Goal: Information Seeking & Learning: Learn about a topic

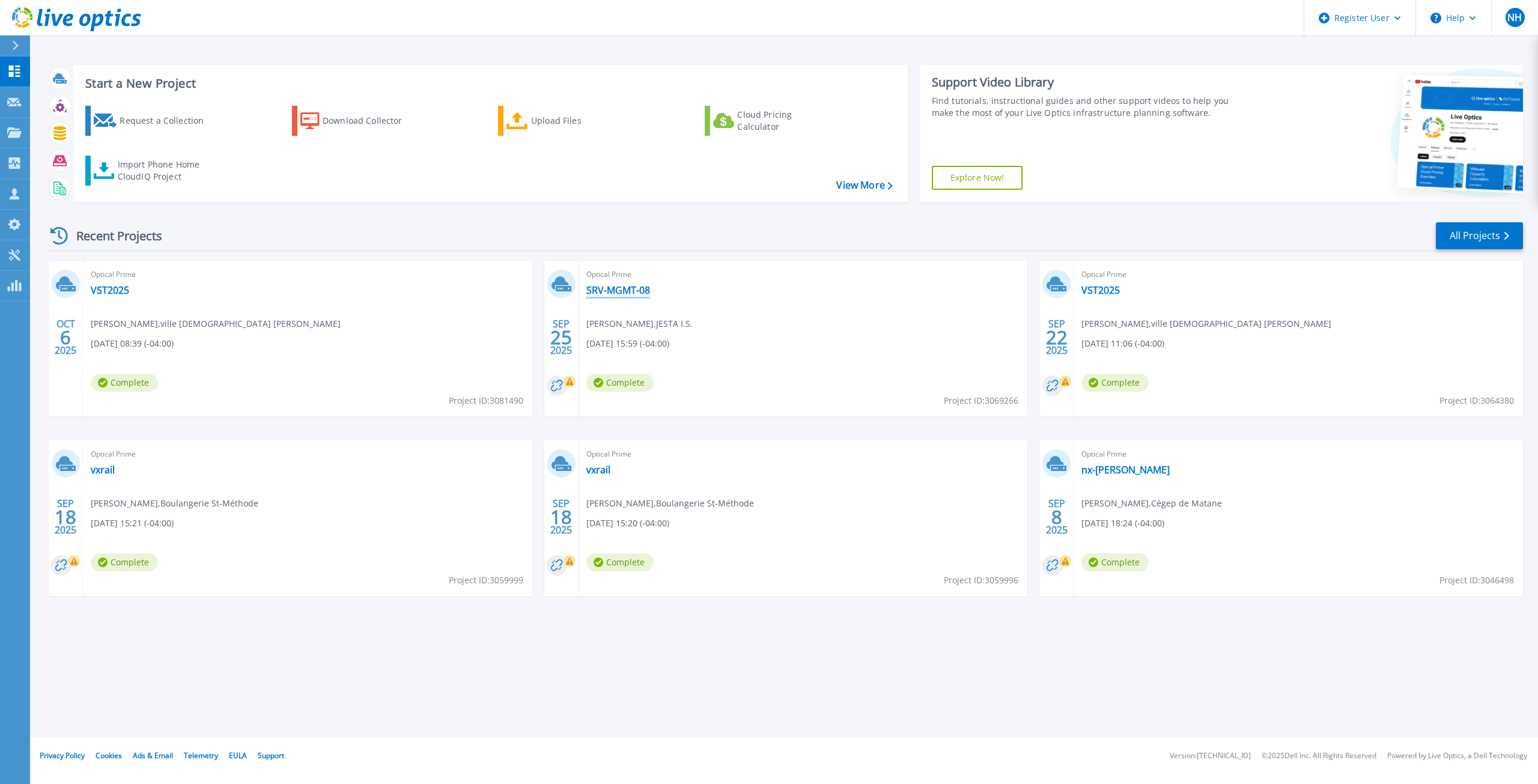
click at [620, 290] on link "SRV-MGMT-08" at bounding box center [618, 290] width 64 height 12
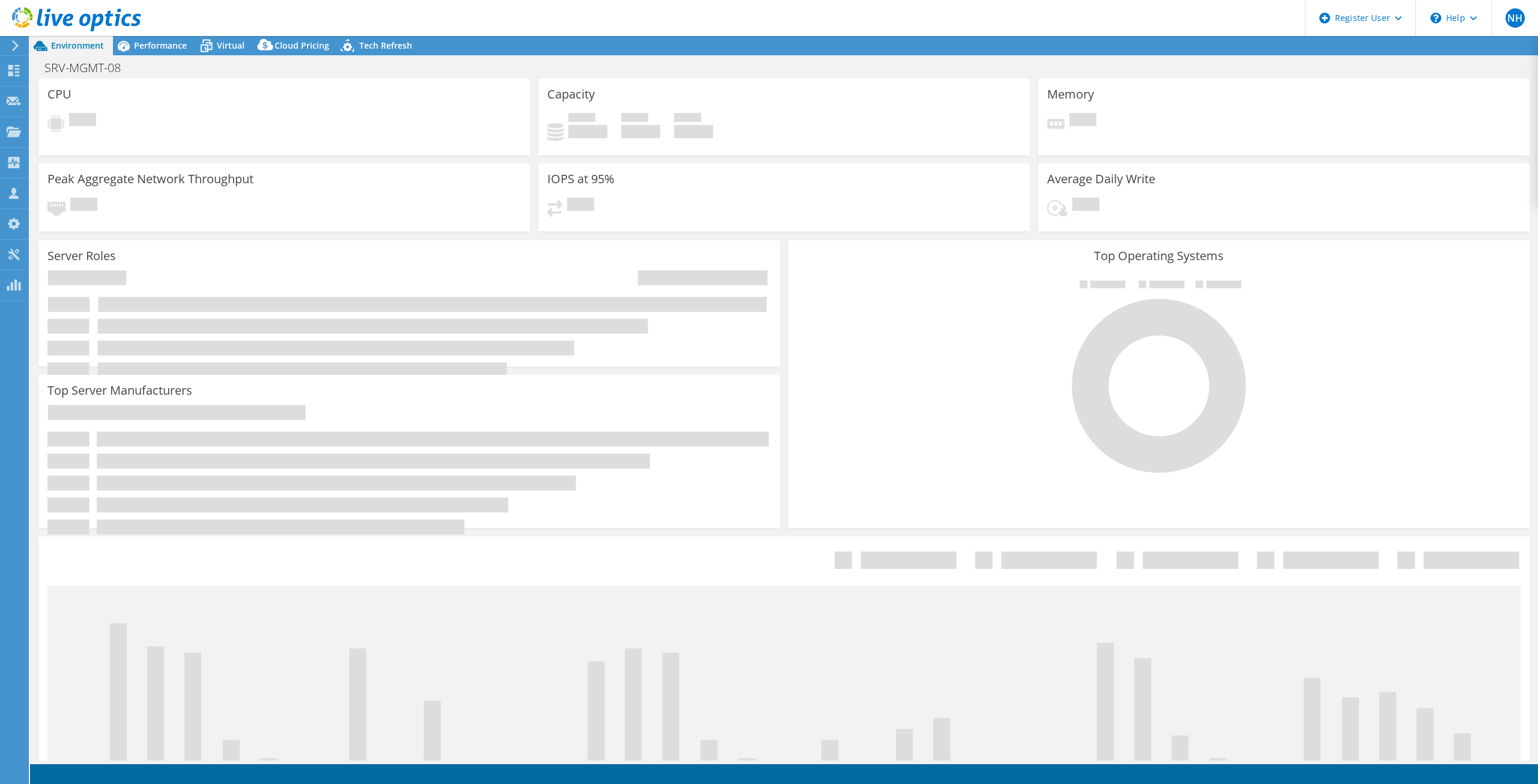
select select "[GEOGRAPHIC_DATA]"
select select "CAD"
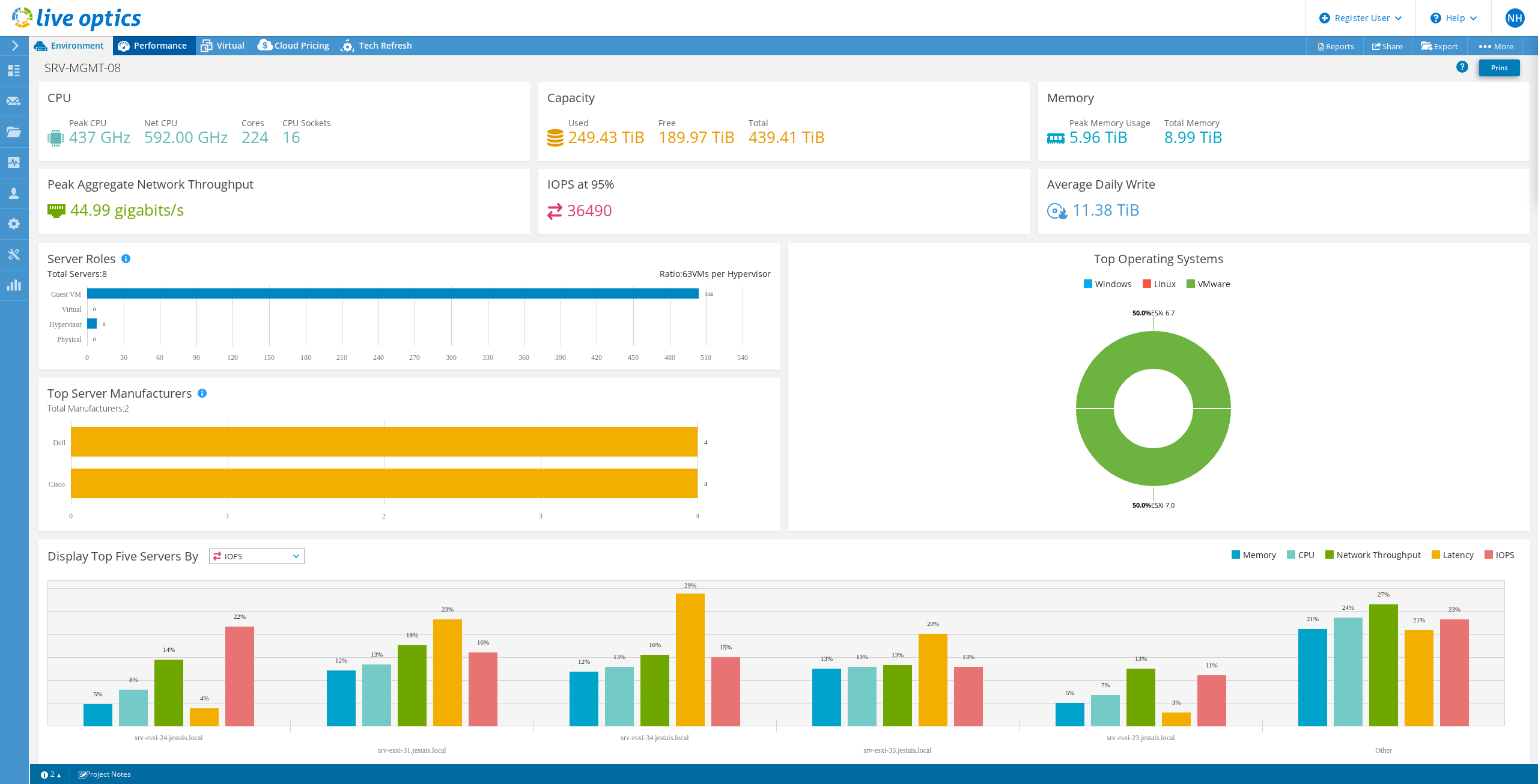
click at [157, 43] on span "Performance" at bounding box center [160, 46] width 53 height 12
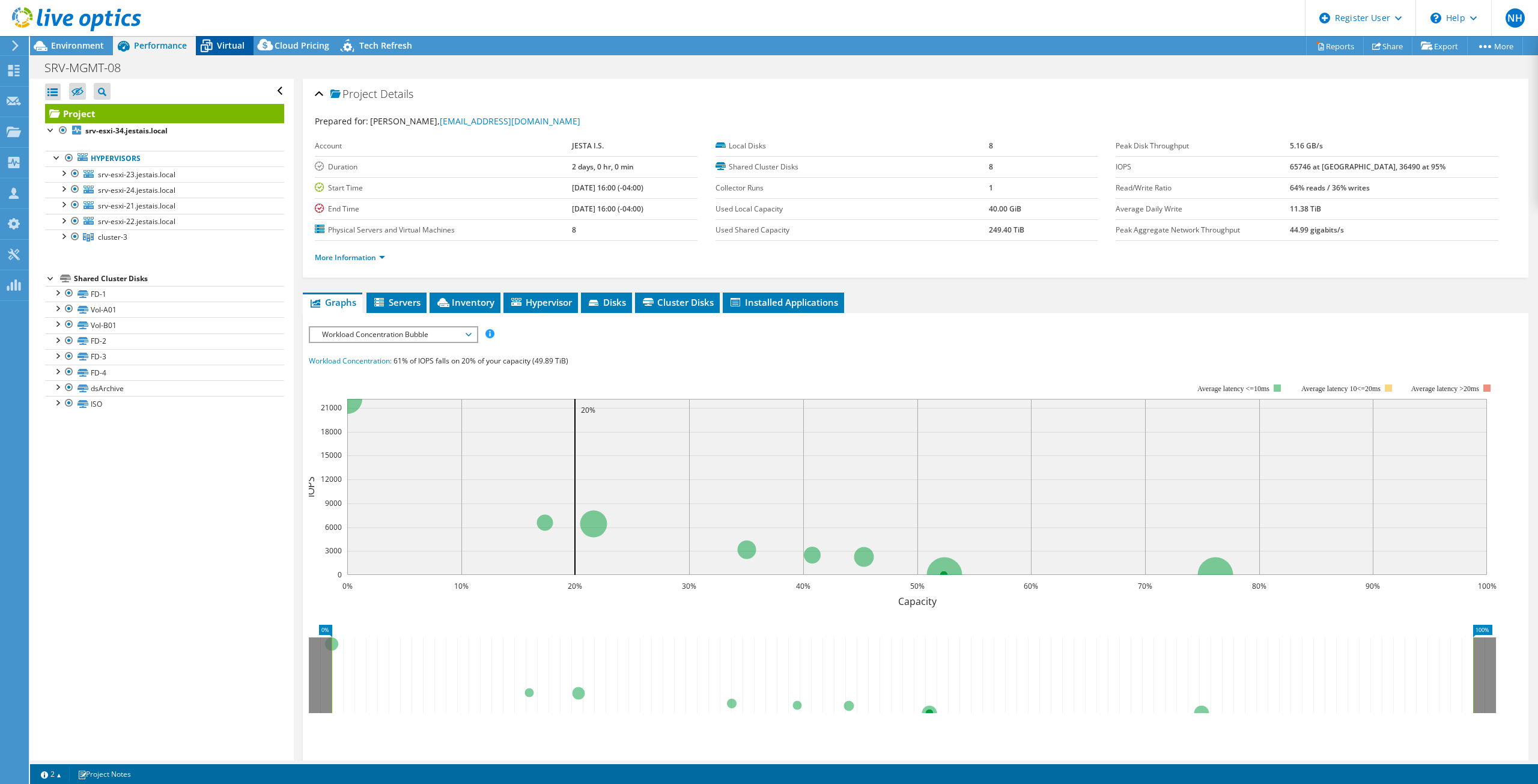
click at [219, 54] on div "Virtual" at bounding box center [225, 46] width 58 height 19
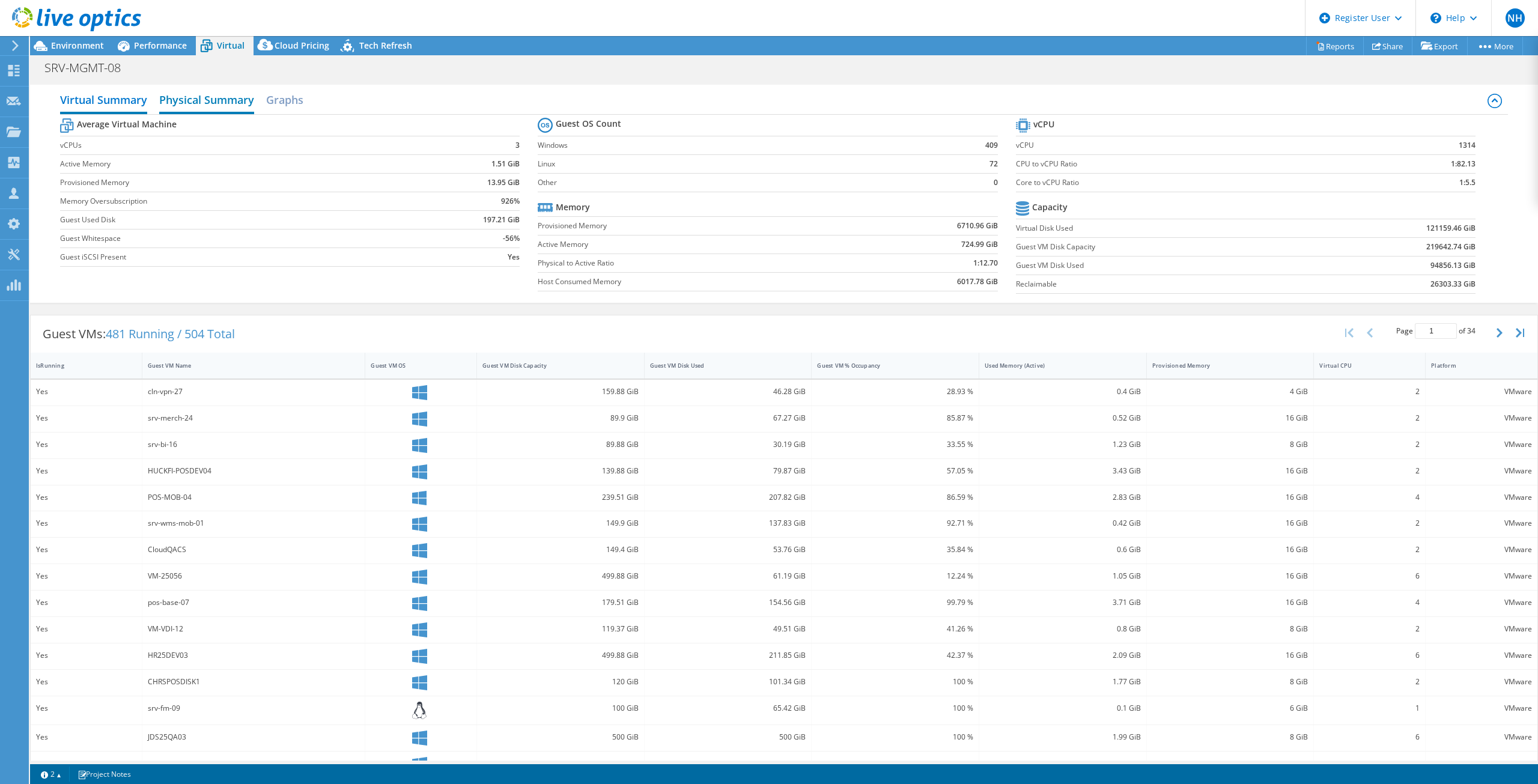
click at [162, 108] on h2 "Physical Summary" at bounding box center [206, 101] width 95 height 26
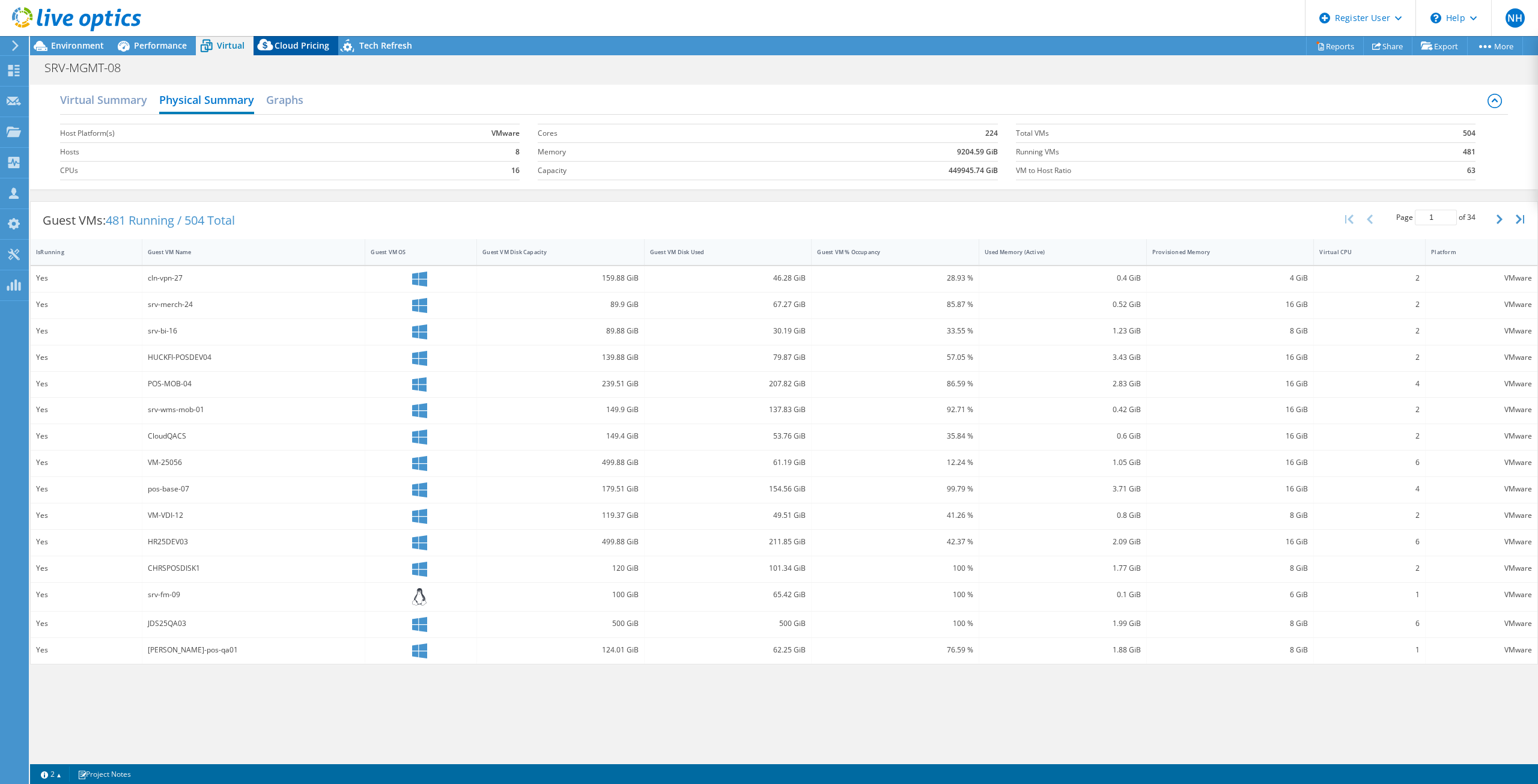
click at [323, 48] on span "Cloud Pricing" at bounding box center [301, 46] width 54 height 12
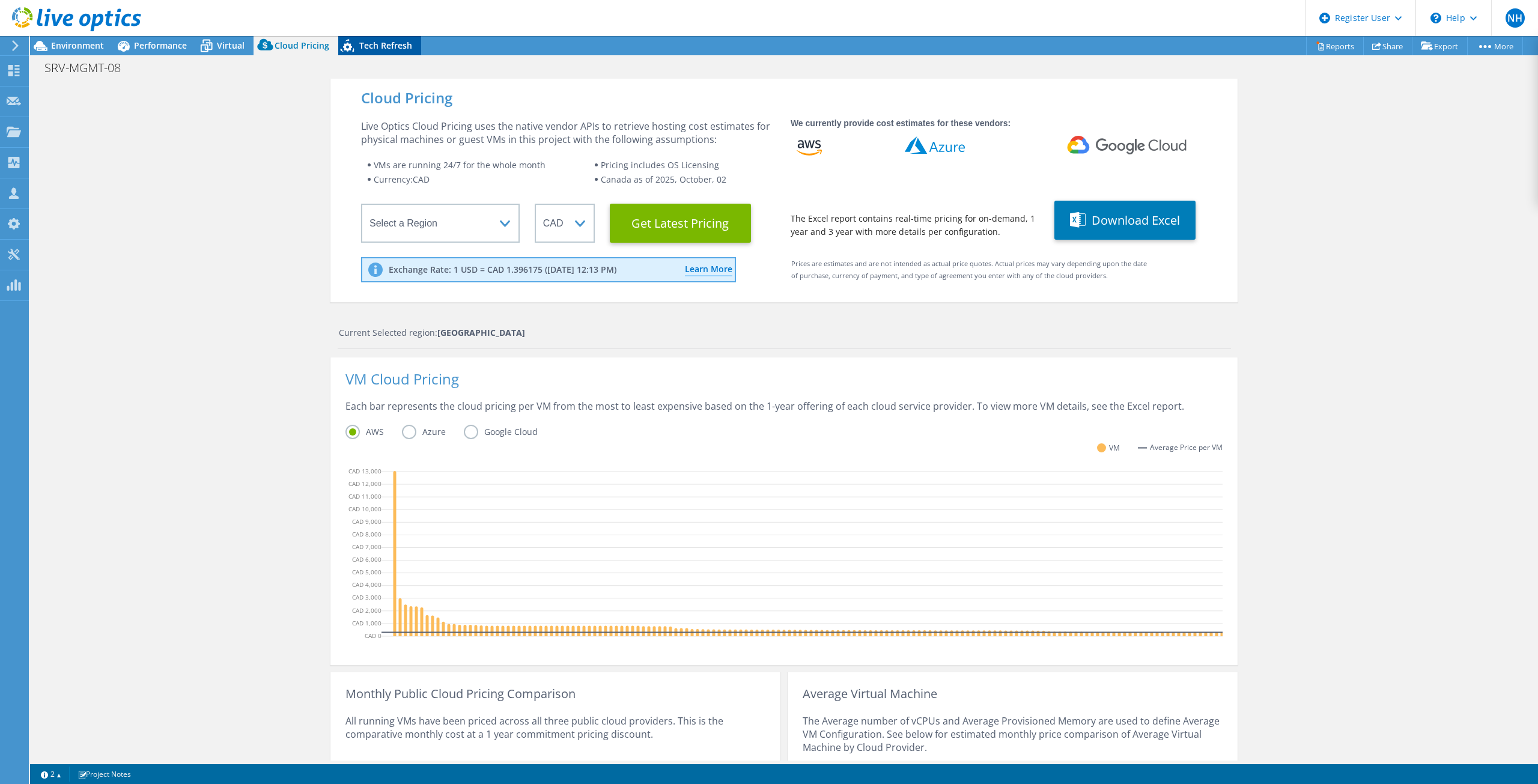
click at [369, 42] on span "Tech Refresh" at bounding box center [386, 46] width 53 height 12
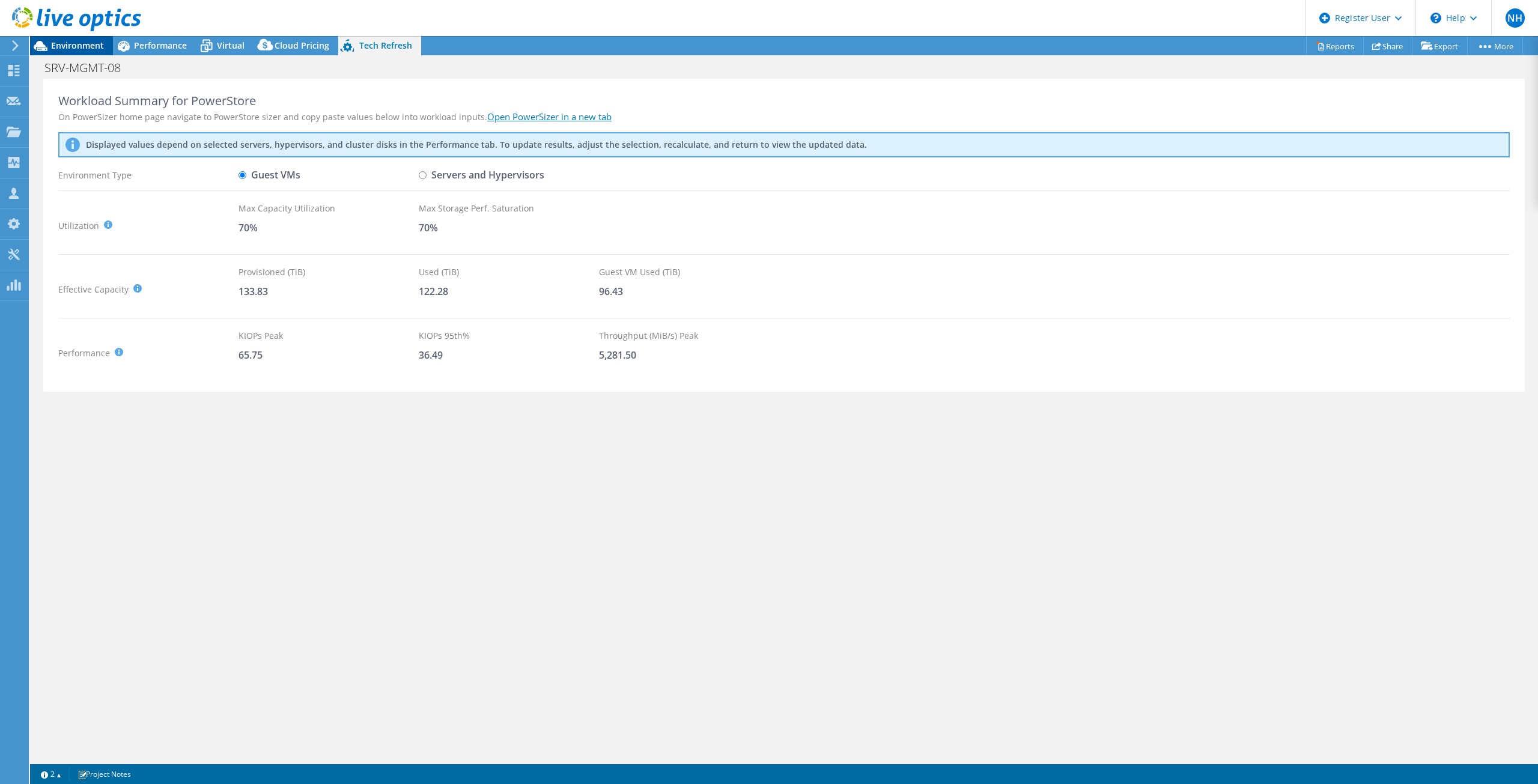
click at [51, 44] on span "Environment" at bounding box center [78, 46] width 53 height 12
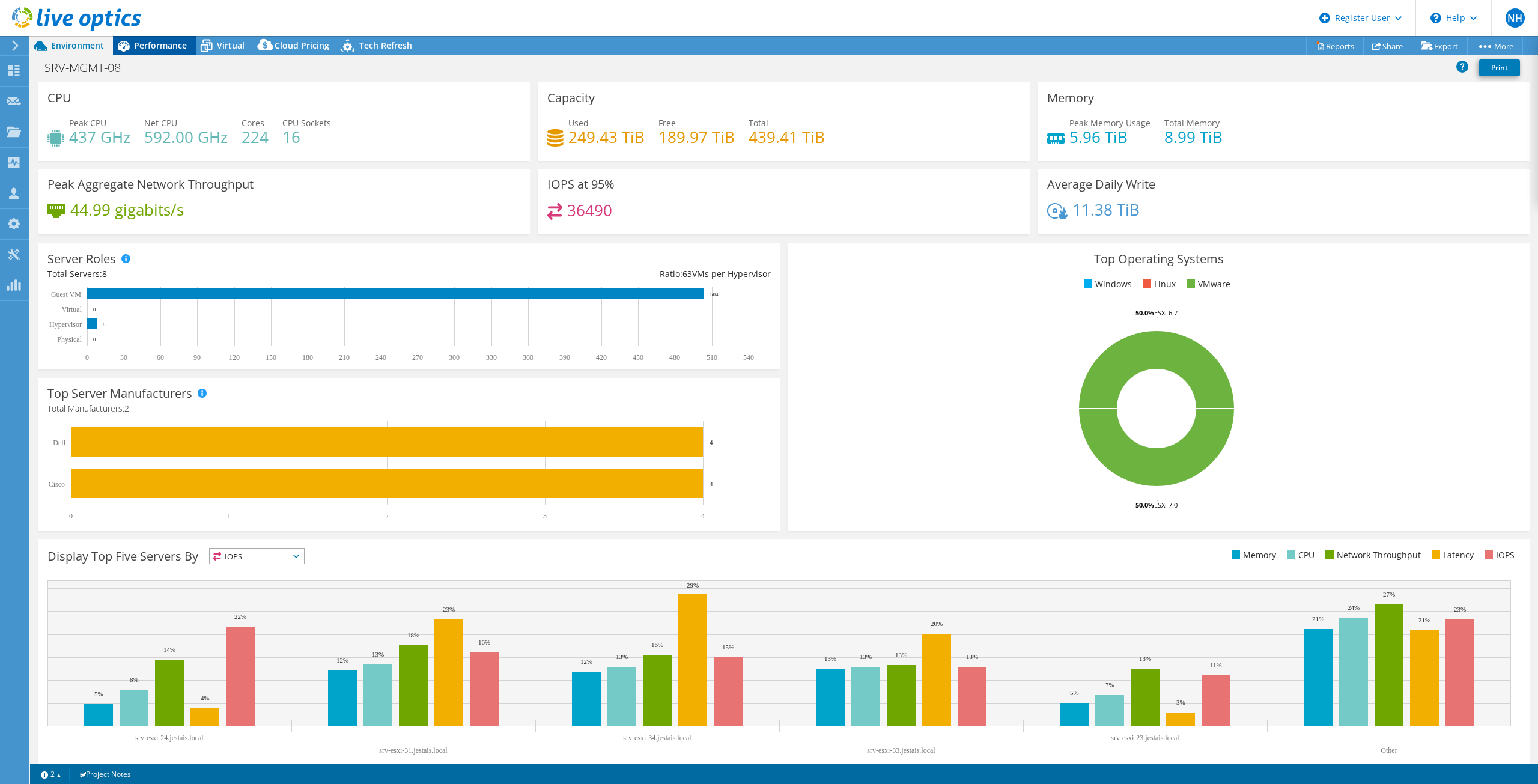
click at [127, 43] on icon at bounding box center [124, 46] width 12 height 11
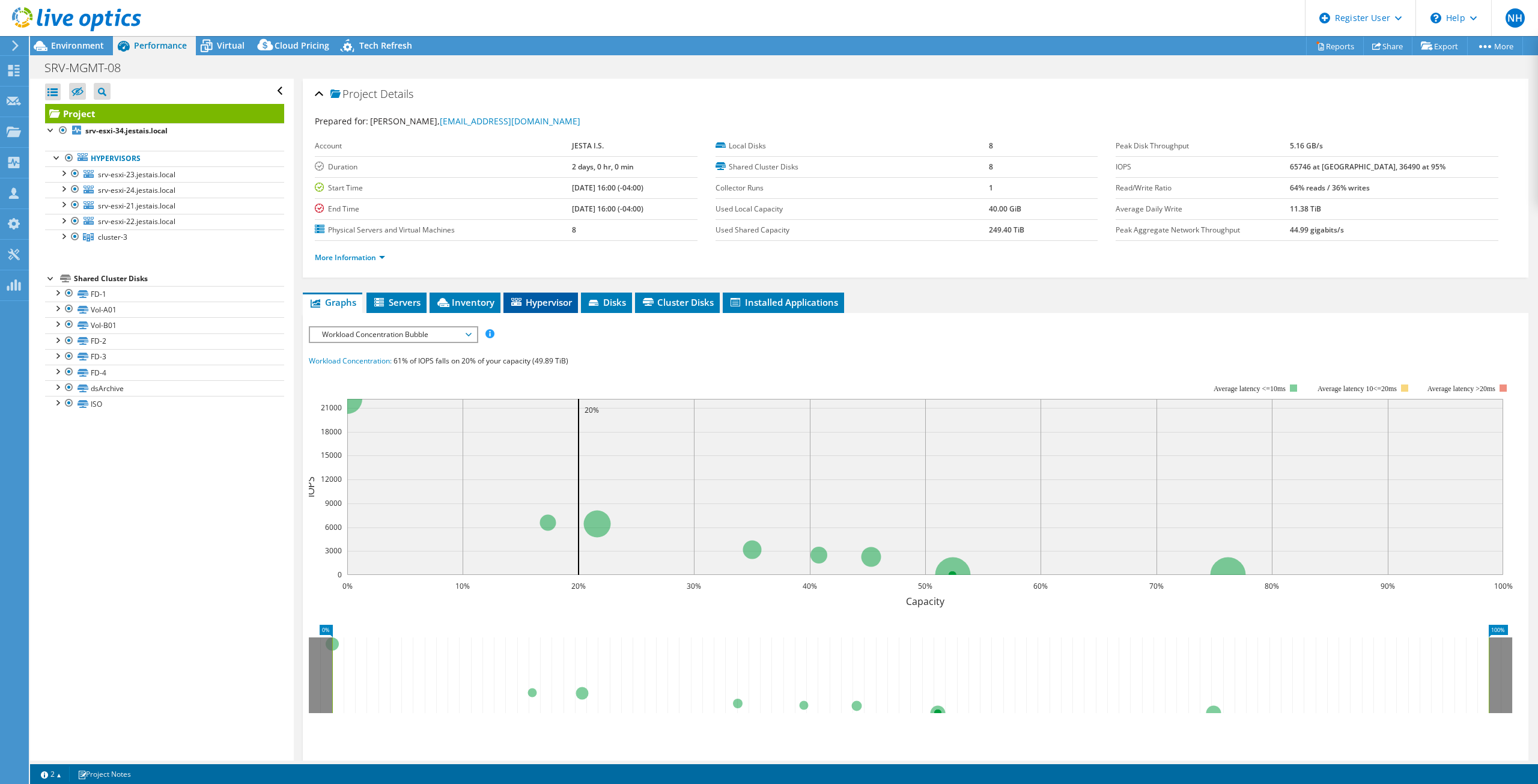
click at [559, 303] on span "Hypervisor" at bounding box center [541, 302] width 62 height 12
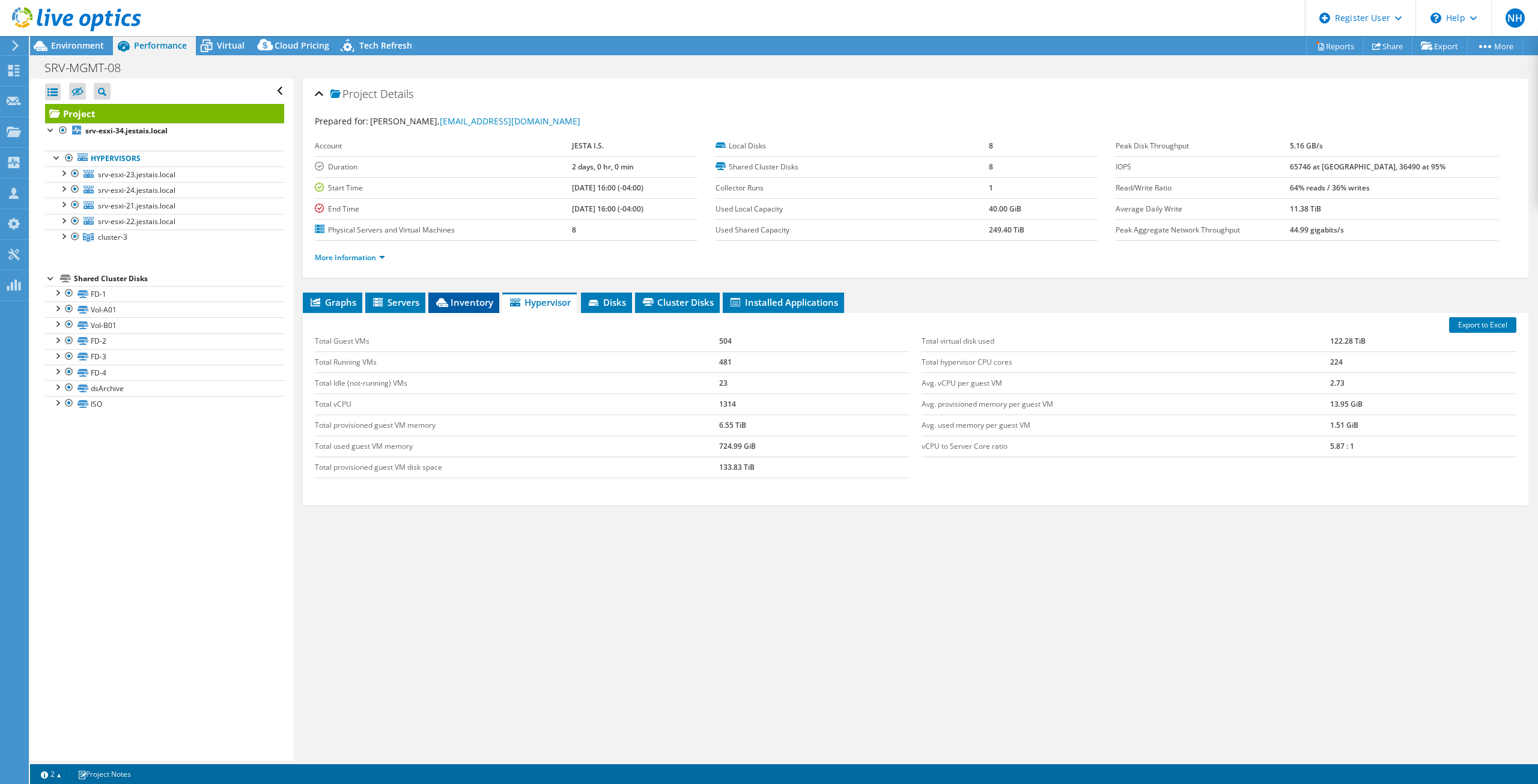
click at [466, 295] on li "Inventory" at bounding box center [463, 302] width 71 height 20
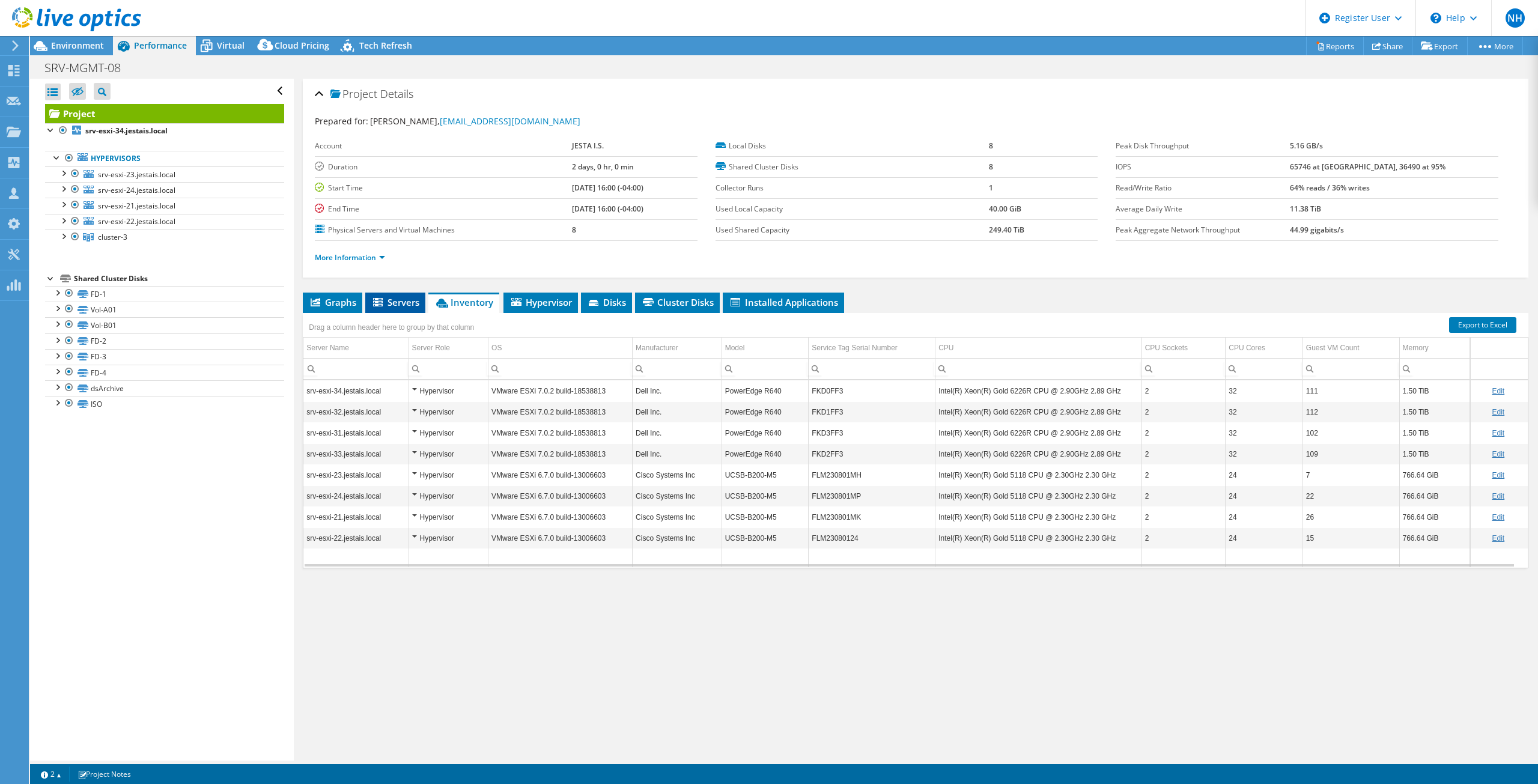
click at [401, 298] on span "Servers" at bounding box center [395, 302] width 48 height 12
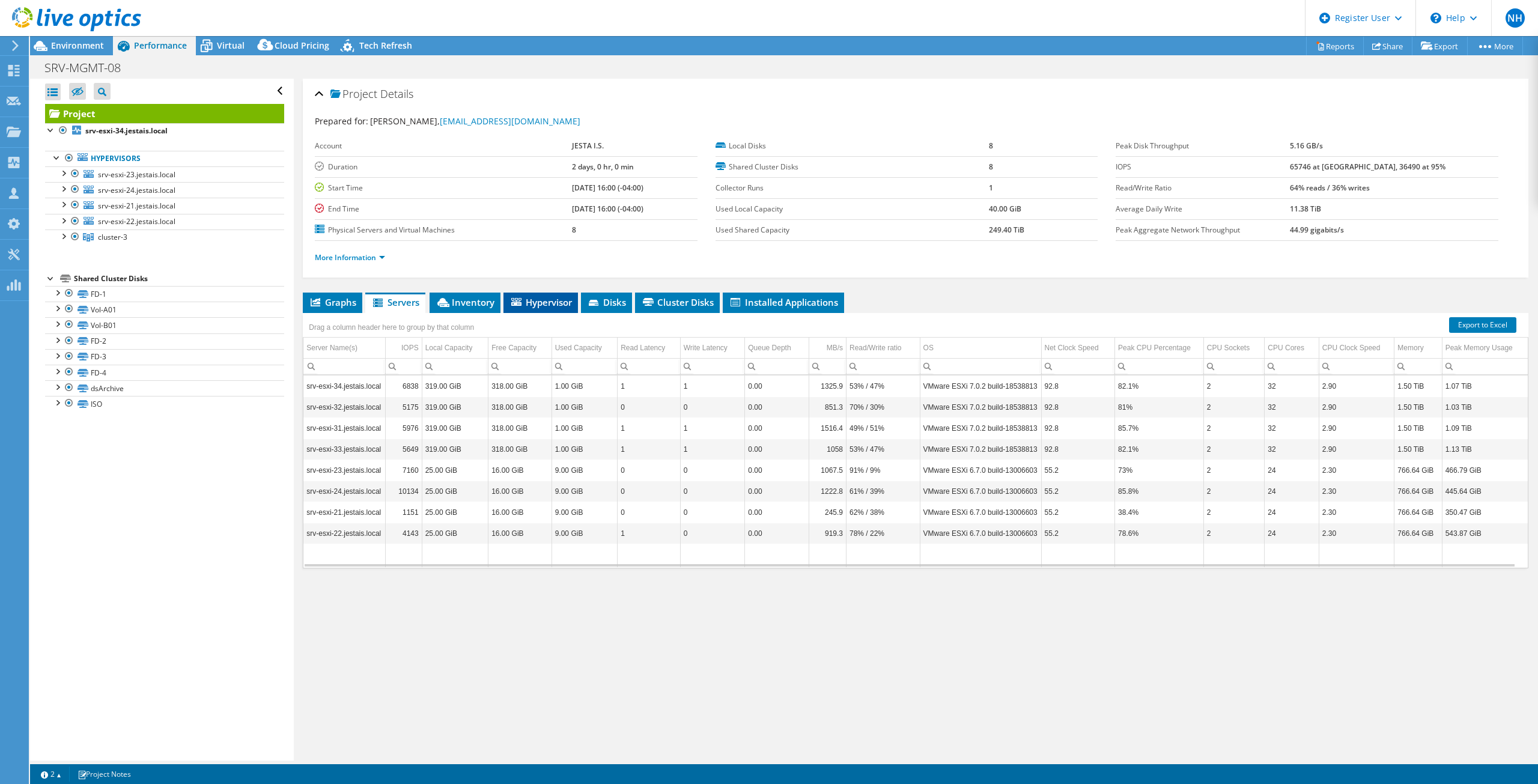
click at [521, 294] on li "Hypervisor" at bounding box center [541, 302] width 75 height 20
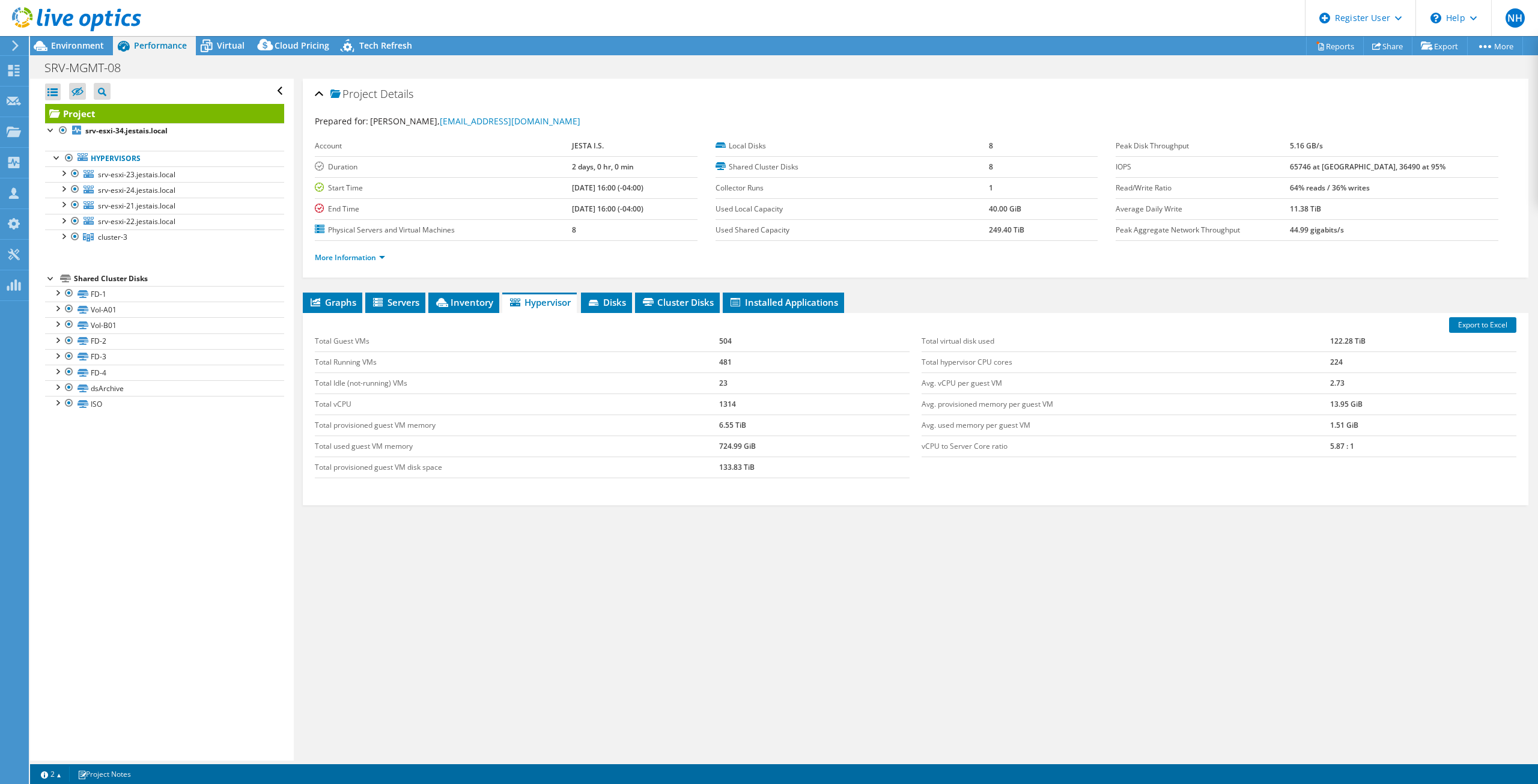
click at [317, 315] on div "Export to Excel Total Guest VMs 504 Total Running VMs 481 Total Idle (not-runni…" at bounding box center [915, 409] width 1226 height 192
click at [320, 307] on span "Graphs" at bounding box center [332, 302] width 47 height 12
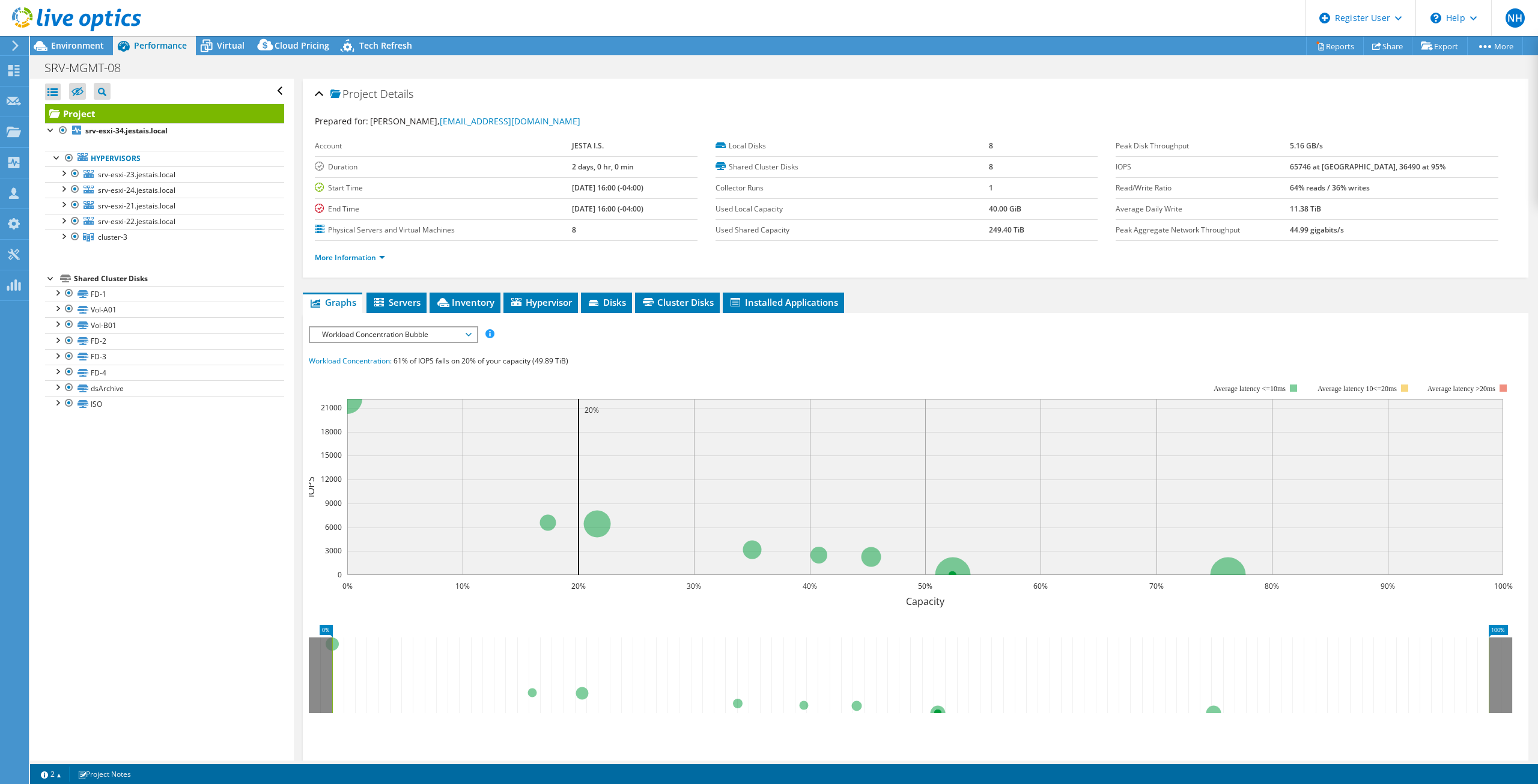
click at [273, 96] on div "Open All Close All Hide Excluded Nodes Project Tree Filter" at bounding box center [164, 91] width 239 height 25
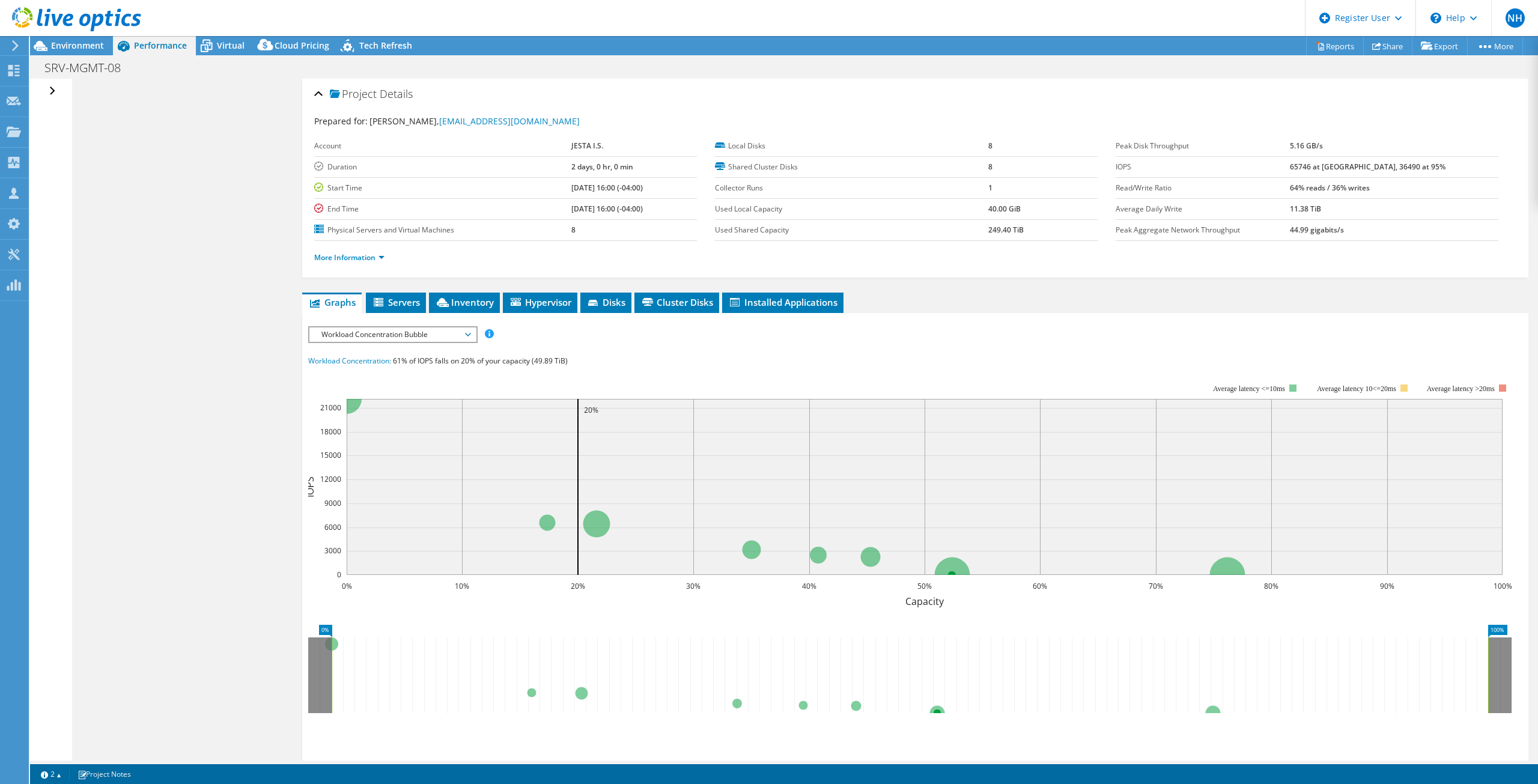
click at [76, 39] on div at bounding box center [71, 20] width 141 height 41
click at [77, 42] on span "Environment" at bounding box center [78, 46] width 53 height 12
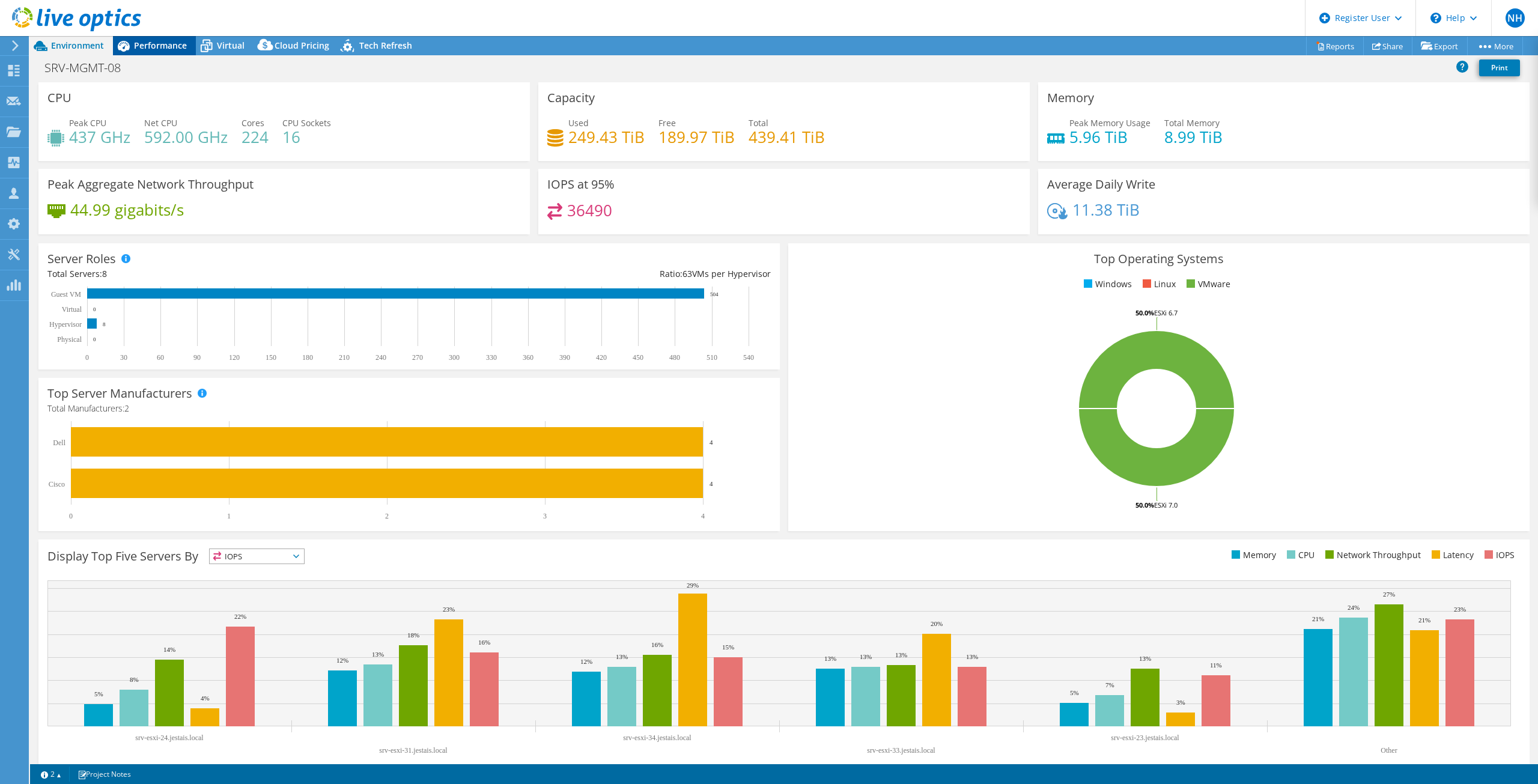
click at [172, 51] on div "Performance" at bounding box center [155, 46] width 83 height 19
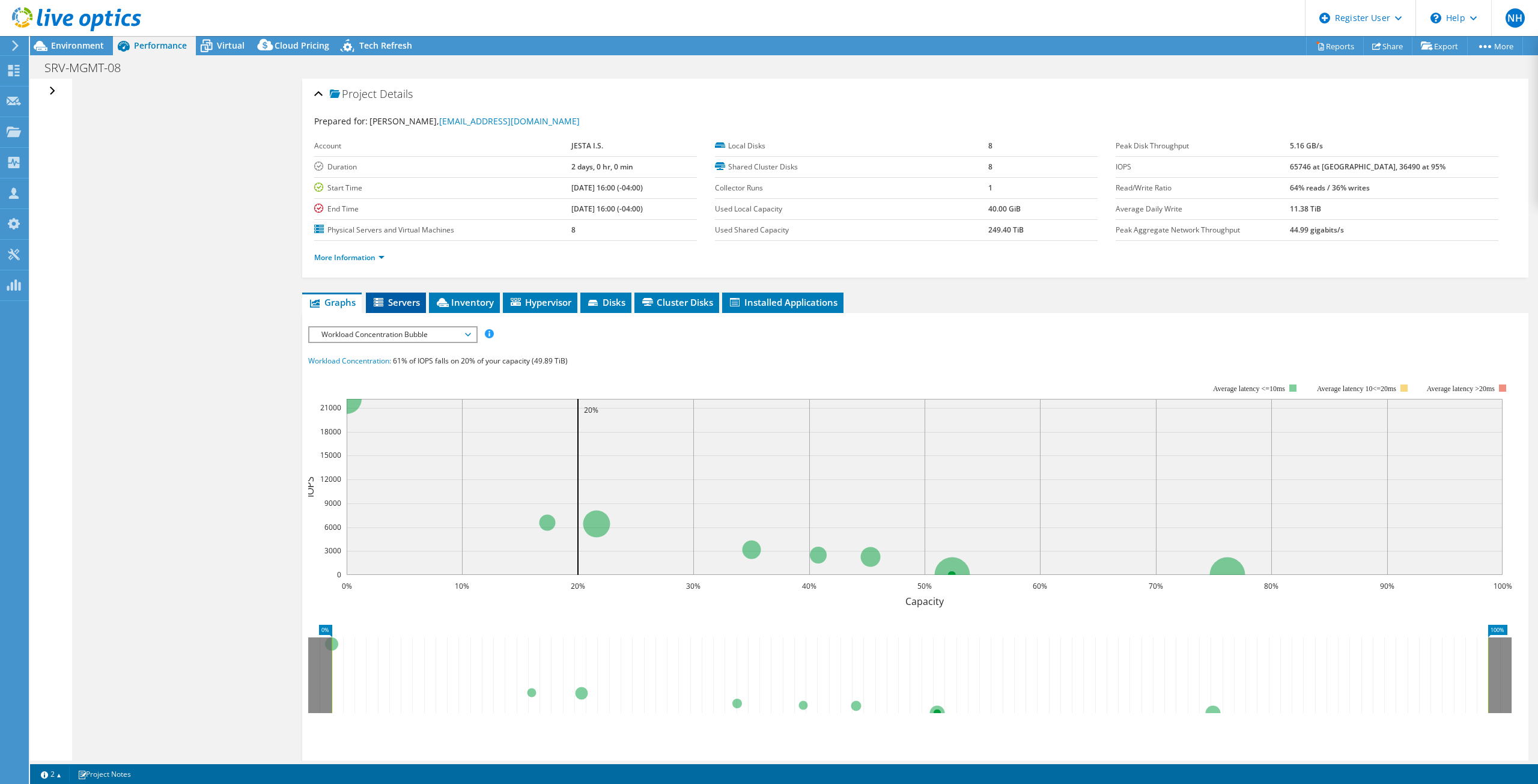
click at [423, 297] on li "Servers" at bounding box center [396, 302] width 60 height 20
